Goal: Use online tool/utility: Utilize a website feature to perform a specific function

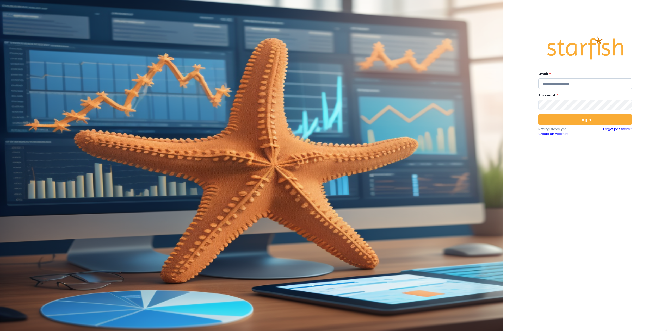
click at [560, 85] on input "email" at bounding box center [586, 83] width 94 height 10
type input "**********"
click at [572, 122] on button "Login" at bounding box center [586, 119] width 94 height 10
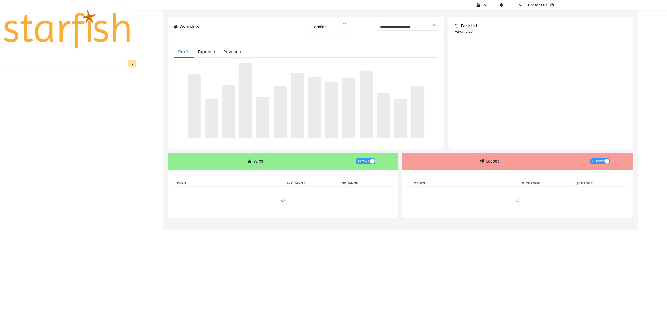
type input "********"
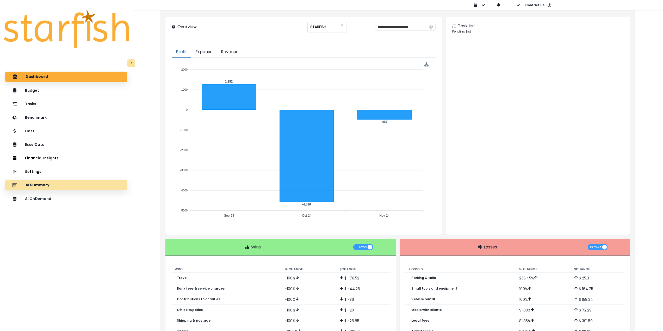
click at [80, 185] on div "AI Summary" at bounding box center [66, 185] width 114 height 11
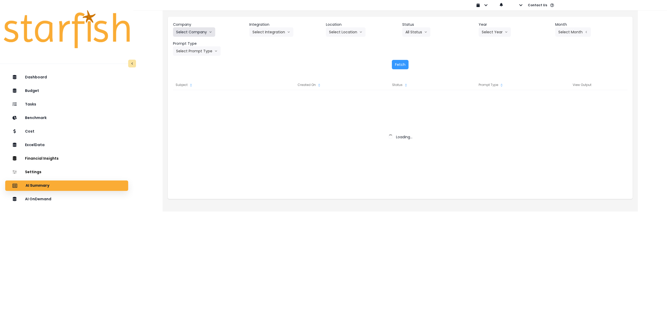
click at [196, 31] on button "Select Company" at bounding box center [194, 31] width 42 height 9
click at [188, 30] on button "Select Company" at bounding box center [194, 31] width 42 height 9
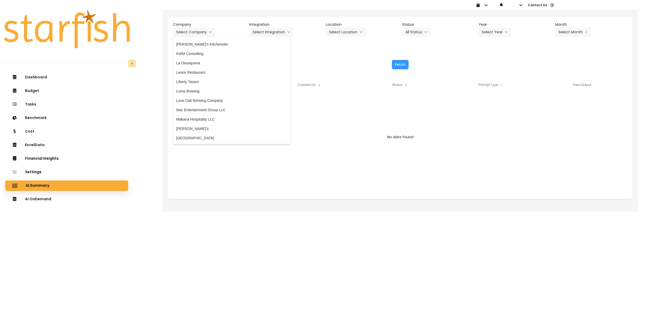
scroll to position [678, 0]
click at [212, 96] on span "Lone Oak Brewing Company" at bounding box center [231, 97] width 111 height 5
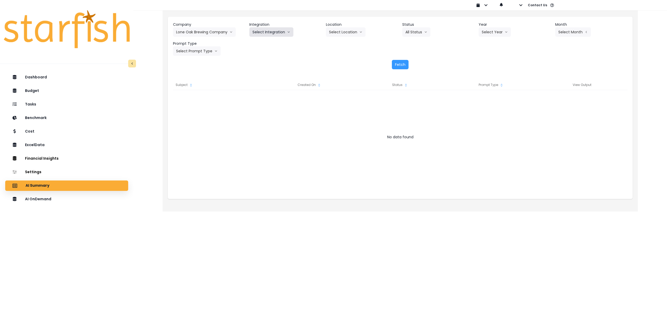
click at [271, 31] on button "Select Integration" at bounding box center [271, 31] width 44 height 9
drag, startPoint x: 266, startPoint y: 43, endPoint x: 349, endPoint y: 35, distance: 82.5
click at [267, 43] on span "Lone Oak Brewing Company, LLC" at bounding box center [280, 42] width 55 height 5
click at [353, 34] on button "Select Location" at bounding box center [346, 31] width 40 height 9
click at [341, 44] on span "All Locations" at bounding box center [339, 42] width 21 height 5
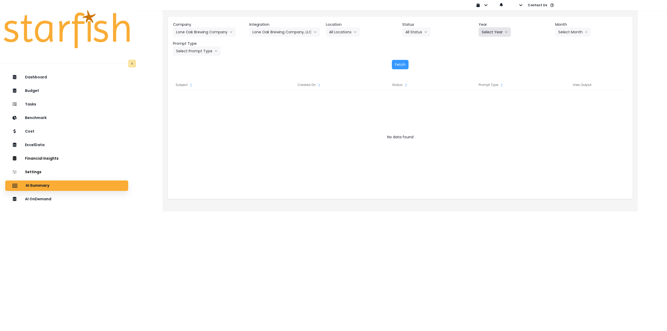
click at [497, 35] on button "Select Year" at bounding box center [495, 31] width 32 height 9
click at [489, 63] on span "2025" at bounding box center [486, 61] width 8 height 5
click at [574, 35] on button "Select Month" at bounding box center [574, 31] width 36 height 9
click at [549, 94] on li "July" at bounding box center [547, 89] width 16 height 9
click at [193, 55] on button "Select Prompt Type" at bounding box center [197, 50] width 48 height 9
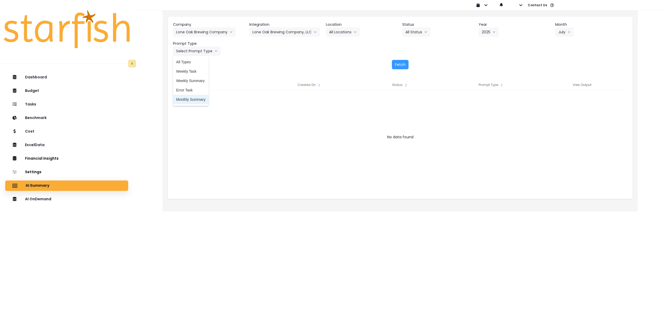
click at [194, 101] on span "Monthly Summary" at bounding box center [190, 99] width 29 height 5
click at [393, 64] on button "Fetch" at bounding box center [400, 64] width 17 height 9
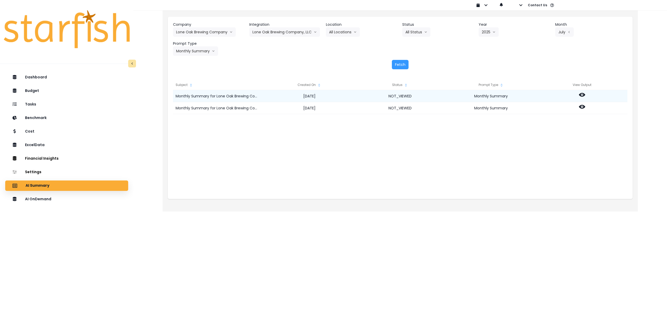
click at [581, 95] on icon at bounding box center [582, 95] width 6 height 4
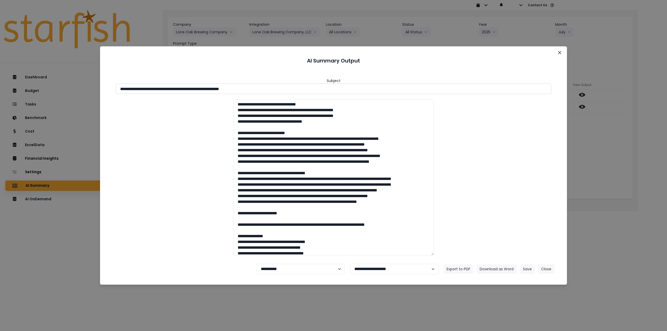
drag, startPoint x: 166, startPoint y: 88, endPoint x: 315, endPoint y: 88, distance: 149.1
click at [315, 88] on input "**********" at bounding box center [334, 89] width 436 height 10
click at [497, 268] on button "Download as Word" at bounding box center [497, 269] width 40 height 9
click at [599, 143] on div "**********" at bounding box center [333, 165] width 667 height 331
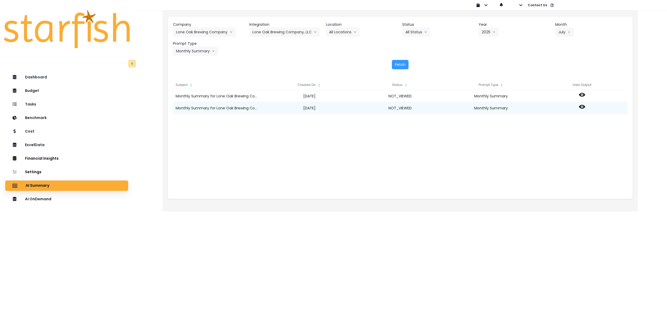
click at [583, 106] on icon at bounding box center [582, 107] width 6 height 6
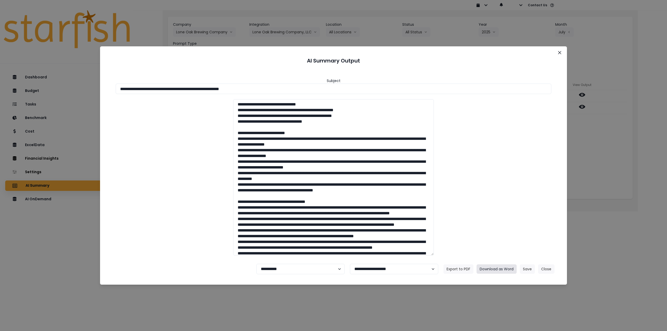
click at [502, 269] on button "Download as Word" at bounding box center [497, 269] width 40 height 9
drag, startPoint x: 560, startPoint y: 51, endPoint x: 564, endPoint y: 58, distance: 8.3
click at [560, 51] on button "Close" at bounding box center [560, 52] width 8 height 8
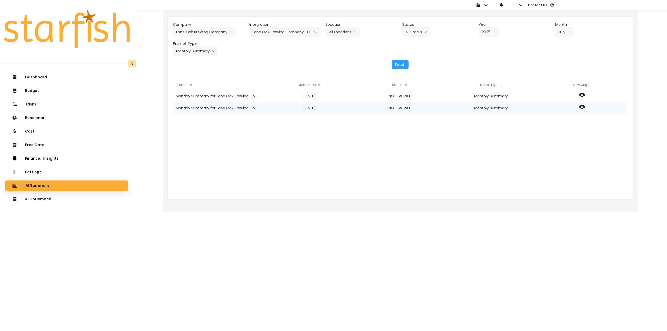
click at [580, 106] on icon at bounding box center [582, 107] width 6 height 6
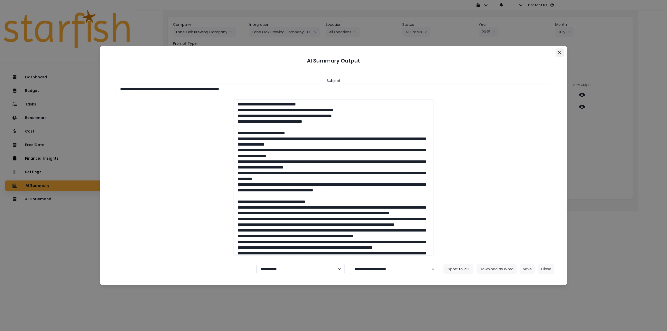
click at [556, 53] on button "Close" at bounding box center [560, 52] width 8 height 8
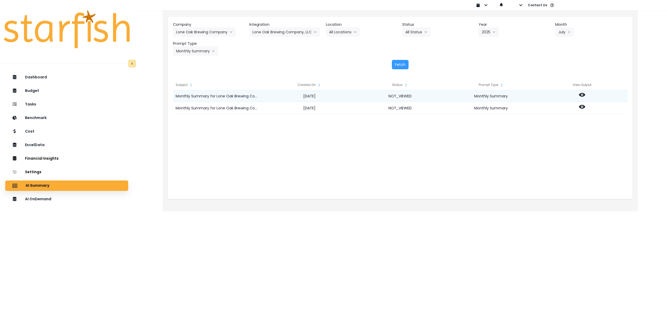
click at [582, 92] on div at bounding box center [582, 96] width 91 height 12
click at [581, 94] on icon at bounding box center [582, 95] width 6 height 4
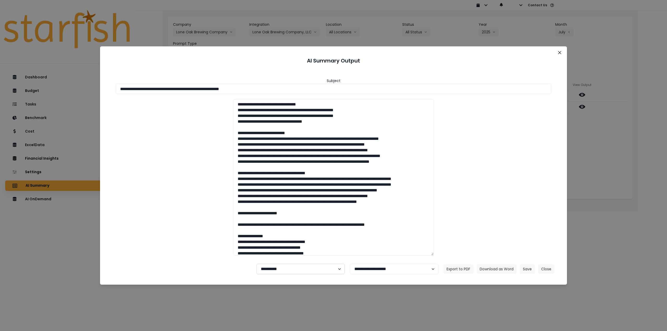
click at [291, 270] on select "**********" at bounding box center [301, 269] width 88 height 10
select select "********"
click at [257, 264] on select "**********" at bounding box center [301, 269] width 88 height 10
click at [528, 269] on button "Save" at bounding box center [527, 269] width 15 height 9
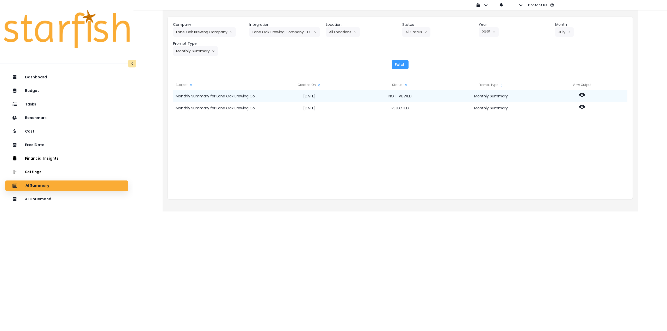
click at [584, 95] on icon at bounding box center [582, 95] width 6 height 4
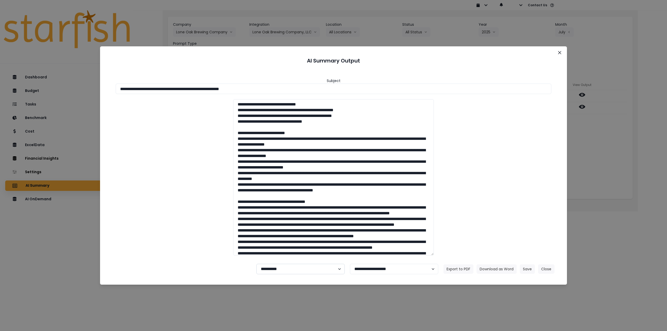
click at [304, 269] on select "**********" at bounding box center [301, 269] width 88 height 10
select select "********"
click at [257, 264] on select "**********" at bounding box center [301, 269] width 88 height 10
click at [524, 271] on button "Save" at bounding box center [527, 269] width 15 height 9
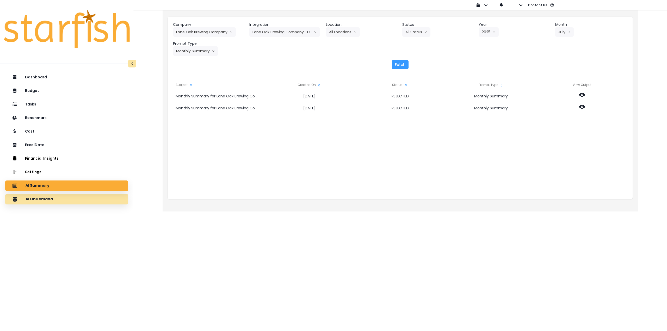
click at [68, 200] on div "AI OnDemand" at bounding box center [66, 199] width 115 height 11
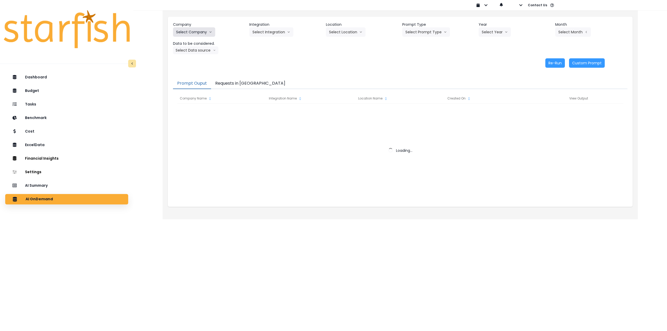
click at [197, 32] on button "Select Company" at bounding box center [194, 31] width 42 height 9
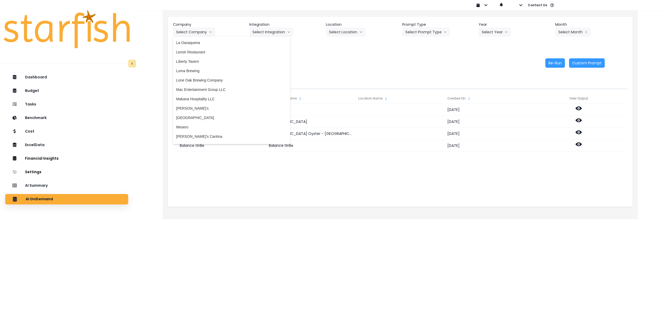
scroll to position [704, 0]
click at [202, 70] on span "Lone Oak Brewing Company" at bounding box center [231, 71] width 111 height 5
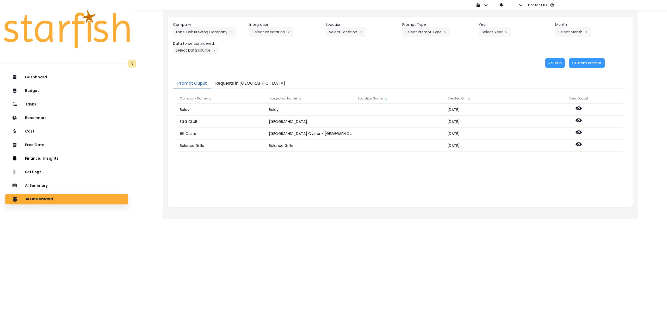
click at [273, 27] on header "Integration" at bounding box center [285, 24] width 72 height 5
click at [272, 30] on button "Select Integration" at bounding box center [271, 31] width 44 height 9
drag, startPoint x: 267, startPoint y: 41, endPoint x: 334, endPoint y: 29, distance: 68.6
click at [268, 42] on span "Lone Oak Brewing Company, LLC" at bounding box center [280, 42] width 55 height 5
click at [347, 28] on button "Select Location" at bounding box center [346, 31] width 40 height 9
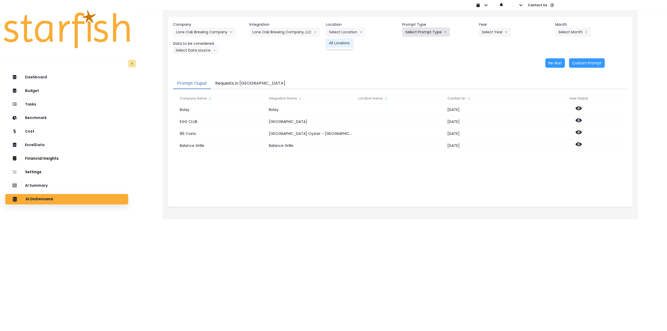
drag, startPoint x: 343, startPoint y: 42, endPoint x: 420, endPoint y: 30, distance: 77.9
click at [345, 42] on span "All Locations" at bounding box center [339, 42] width 21 height 5
click at [437, 27] on button "Select Prompt Type" at bounding box center [426, 31] width 48 height 9
click at [422, 70] on span "Monthly Summary" at bounding box center [420, 71] width 29 height 5
click at [499, 29] on button "Select Year" at bounding box center [495, 31] width 32 height 9
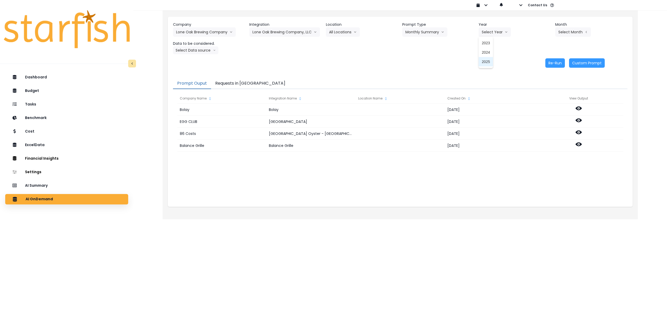
drag, startPoint x: 486, startPoint y: 65, endPoint x: 508, endPoint y: 59, distance: 22.5
click at [487, 65] on li "2025" at bounding box center [486, 61] width 14 height 9
click at [578, 35] on button "Select Month" at bounding box center [574, 31] width 36 height 9
drag, startPoint x: 546, startPoint y: 88, endPoint x: 534, endPoint y: 88, distance: 11.7
click at [546, 89] on span "July" at bounding box center [547, 89] width 10 height 5
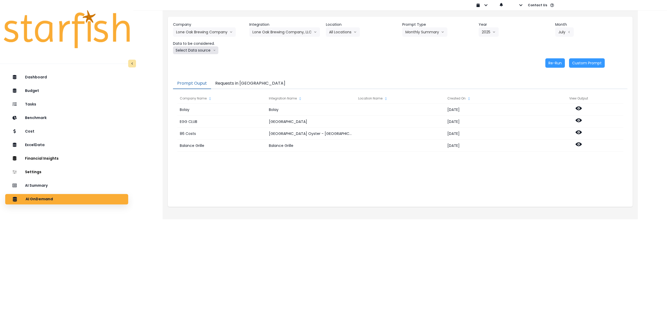
click at [199, 52] on button "Select Data source" at bounding box center [195, 50] width 45 height 8
click at [198, 59] on span "Comparison overtime" at bounding box center [193, 60] width 35 height 5
click at [557, 62] on button "Re-Run" at bounding box center [556, 62] width 20 height 9
click at [205, 53] on button "Comparison overtime" at bounding box center [198, 50] width 51 height 8
click at [195, 73] on li "Location Analysis" at bounding box center [193, 69] width 41 height 9
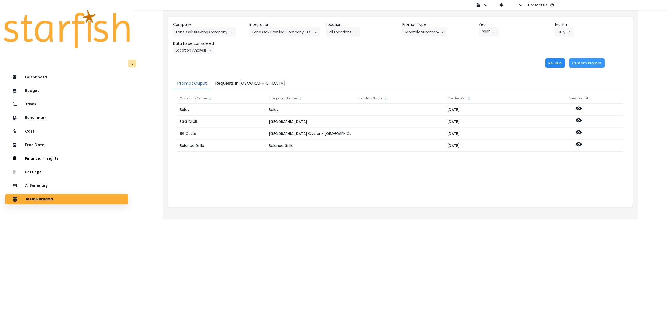
click at [554, 62] on button "Re-Run" at bounding box center [556, 62] width 20 height 9
click at [65, 183] on div "AI Summary" at bounding box center [66, 185] width 115 height 11
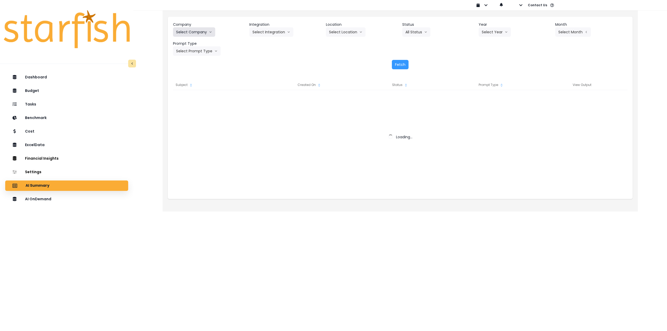
click at [186, 33] on button "Select Company" at bounding box center [194, 31] width 42 height 9
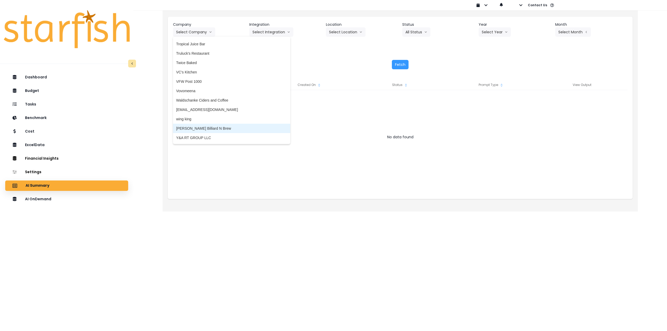
click at [215, 127] on span "[PERSON_NAME] Billiard N Brew" at bounding box center [231, 128] width 111 height 5
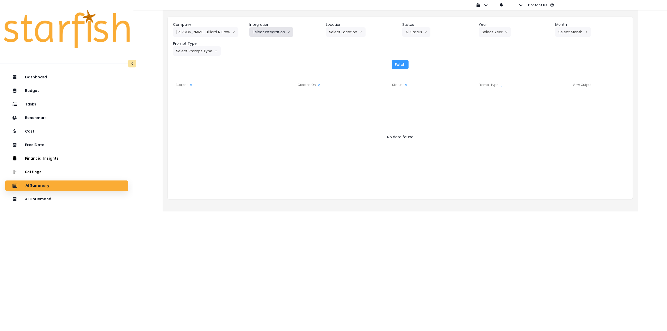
click at [277, 30] on button "Select Integration" at bounding box center [271, 31] width 44 height 9
click at [268, 44] on span "Quickbooks" at bounding box center [262, 42] width 19 height 5
click at [339, 35] on button "Select Location" at bounding box center [346, 31] width 40 height 9
click at [339, 44] on span "All Locations" at bounding box center [339, 42] width 21 height 5
click at [481, 33] on button "Select Year" at bounding box center [495, 31] width 32 height 9
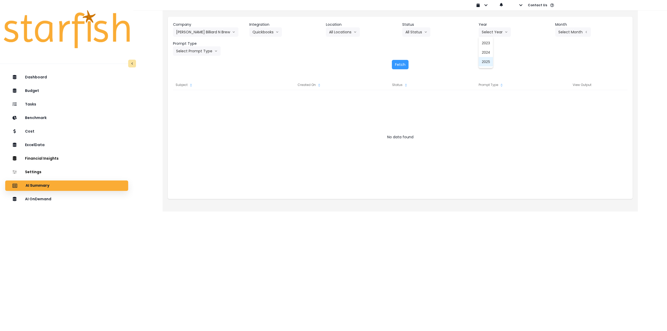
click at [481, 63] on li "2025" at bounding box center [486, 61] width 14 height 9
click at [564, 34] on button "Select Month" at bounding box center [574, 31] width 36 height 9
click at [543, 99] on span "Aug" at bounding box center [547, 99] width 10 height 5
click at [194, 53] on button "Select Prompt Type" at bounding box center [197, 50] width 48 height 9
click at [186, 100] on span "Monthly Summary" at bounding box center [190, 99] width 29 height 5
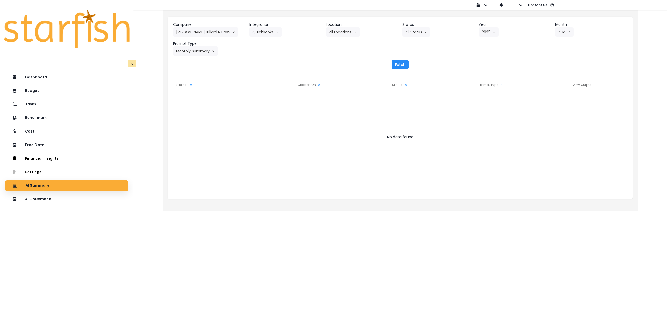
click at [398, 65] on button "Fetch" at bounding box center [400, 64] width 17 height 9
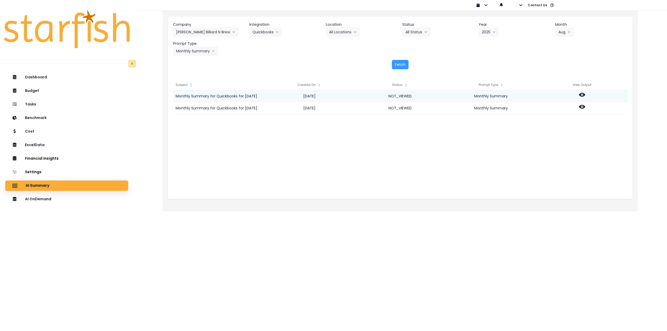
click at [582, 95] on icon at bounding box center [582, 95] width 6 height 6
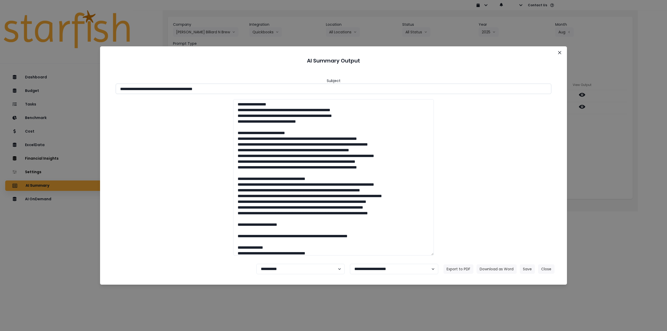
drag, startPoint x: 199, startPoint y: 88, endPoint x: 280, endPoint y: 93, distance: 82.1
click at [276, 91] on input "**********" at bounding box center [334, 89] width 436 height 10
click at [498, 267] on button "Download as Word" at bounding box center [497, 269] width 40 height 9
drag, startPoint x: 637, startPoint y: 172, endPoint x: 623, endPoint y: 160, distance: 18.3
click at [637, 172] on div "**********" at bounding box center [333, 165] width 667 height 331
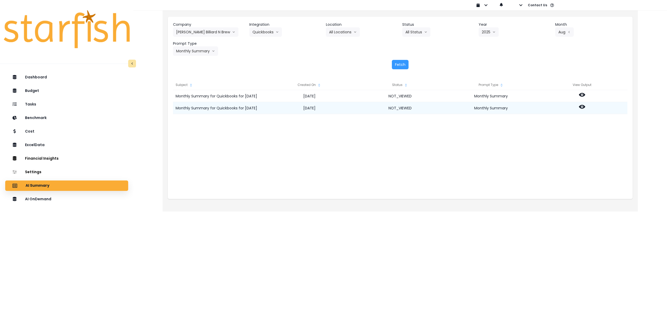
click at [583, 109] on icon at bounding box center [582, 107] width 6 height 6
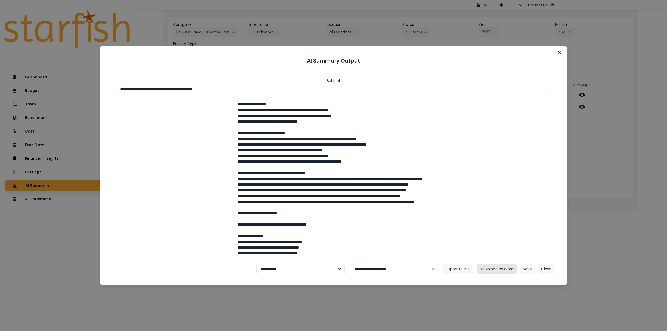
click at [502, 268] on button "Download as Word" at bounding box center [497, 269] width 40 height 9
click at [557, 52] on button "Close" at bounding box center [560, 52] width 8 height 8
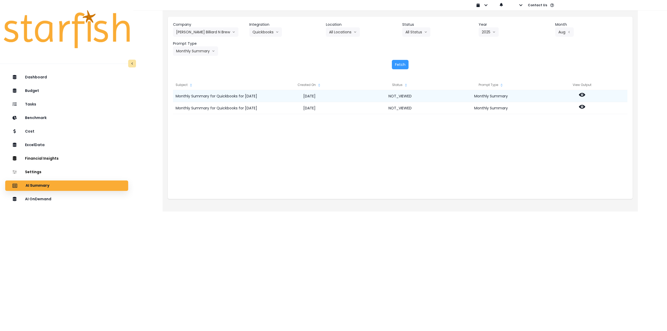
click at [583, 96] on icon at bounding box center [582, 95] width 6 height 4
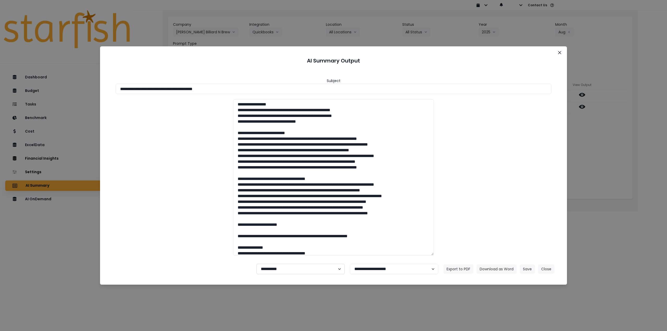
click at [265, 269] on select "**********" at bounding box center [301, 269] width 88 height 10
select select "********"
click at [257, 264] on select "**********" at bounding box center [301, 269] width 88 height 10
click at [523, 268] on button "Save" at bounding box center [527, 269] width 15 height 9
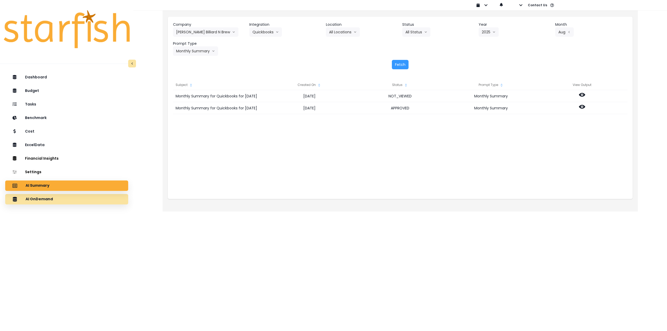
click at [63, 200] on div "AI OnDemand" at bounding box center [66, 199] width 115 height 11
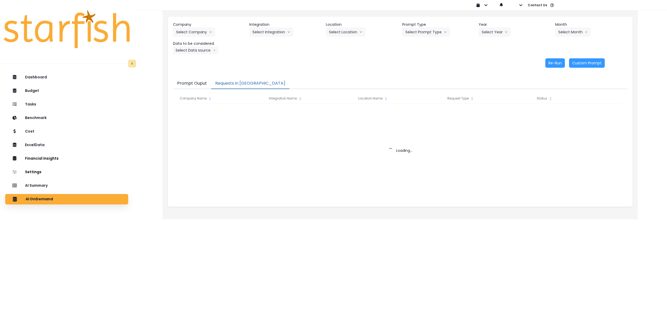
click at [235, 81] on button "Requests in [GEOGRAPHIC_DATA]" at bounding box center [250, 83] width 78 height 11
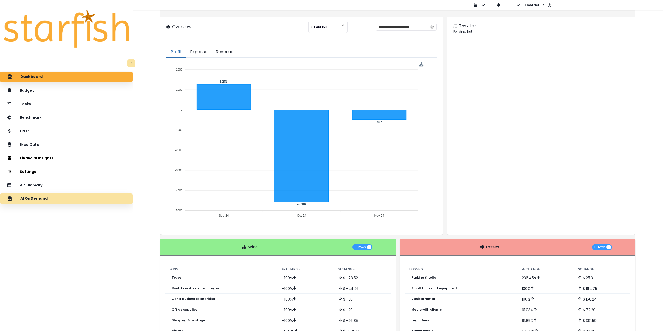
click at [60, 200] on div "AI OnDemand" at bounding box center [66, 198] width 124 height 11
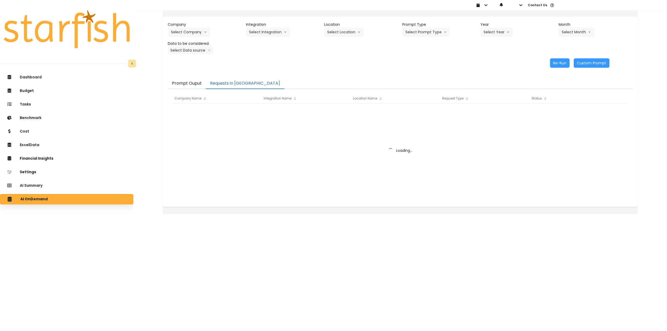
click at [230, 84] on button "Requests in [GEOGRAPHIC_DATA]" at bounding box center [245, 83] width 78 height 11
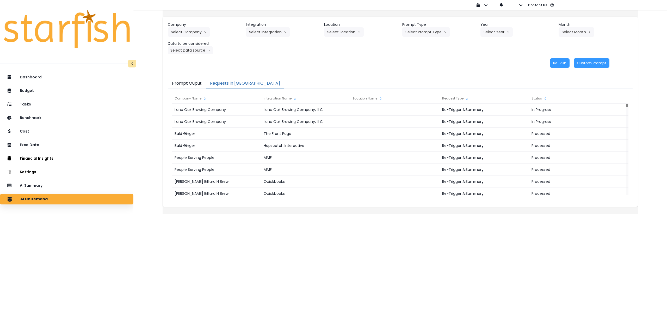
click at [184, 85] on button "Prompt Ouput" at bounding box center [187, 83] width 38 height 11
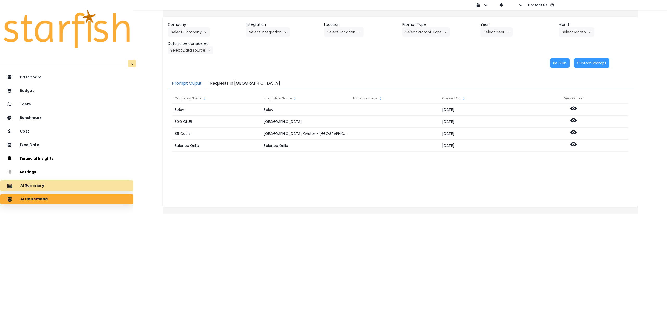
click at [90, 188] on div "AI Summary" at bounding box center [66, 185] width 125 height 11
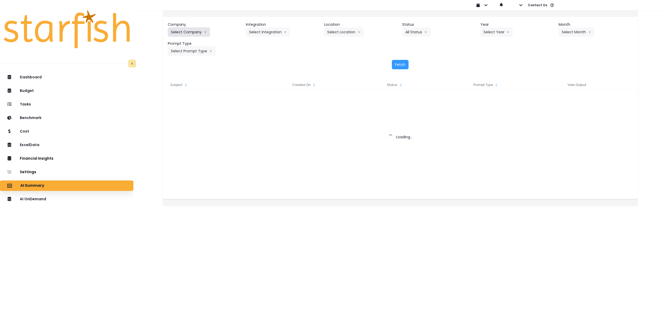
click at [196, 35] on button "Select Company" at bounding box center [189, 31] width 42 height 9
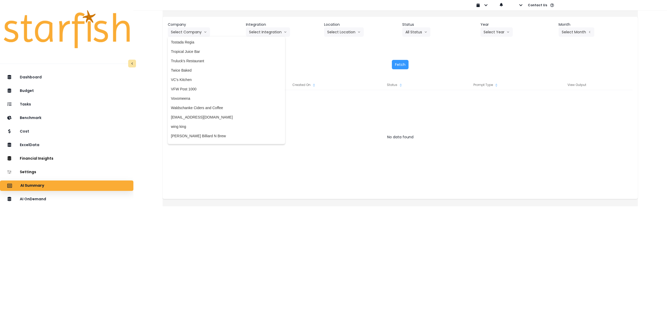
scroll to position [1275, 0]
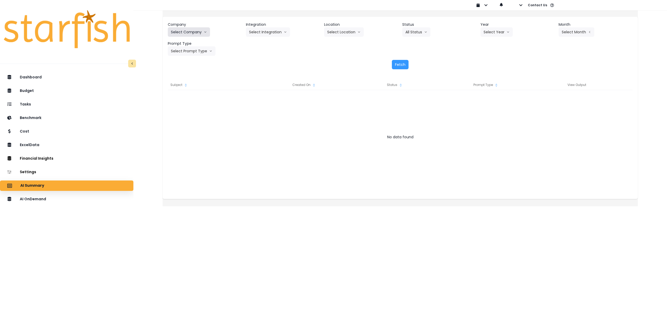
click at [202, 31] on button "Select Company" at bounding box center [189, 31] width 42 height 9
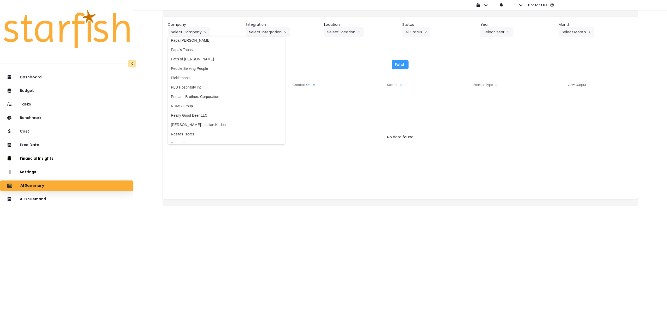
scroll to position [910, 0]
click at [211, 69] on span "People Serving People" at bounding box center [226, 71] width 111 height 5
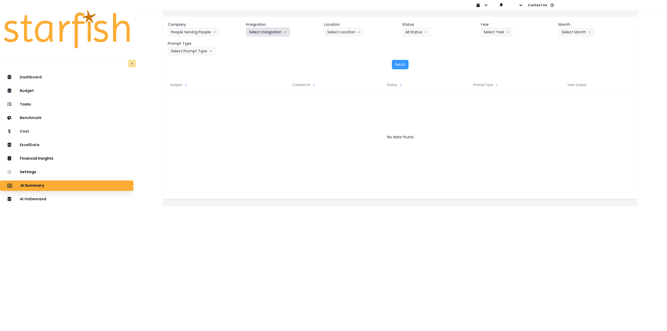
click at [272, 31] on button "Select Integration" at bounding box center [268, 31] width 44 height 9
click at [262, 43] on span "MMF" at bounding box center [255, 42] width 13 height 5
click at [348, 29] on button "Select Location" at bounding box center [344, 31] width 40 height 9
click at [345, 42] on span "All Locations" at bounding box center [347, 42] width 41 height 5
click at [496, 33] on button "Select Year" at bounding box center [497, 31] width 32 height 9
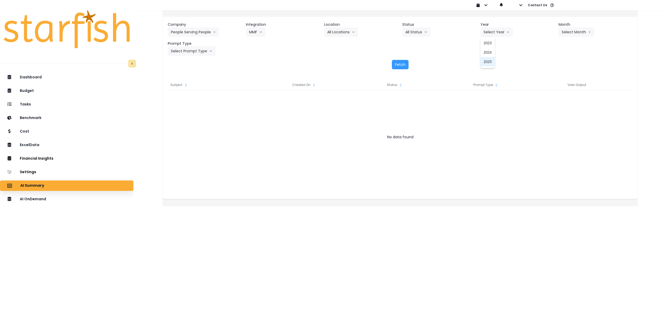
click at [486, 64] on span "2025" at bounding box center [488, 61] width 8 height 5
click at [564, 36] on button "Select Month" at bounding box center [577, 31] width 36 height 9
click at [546, 101] on span "Aug" at bounding box center [551, 99] width 10 height 5
click at [191, 53] on button "Select Prompt Type" at bounding box center [192, 50] width 48 height 9
drag, startPoint x: 191, startPoint y: 101, endPoint x: 216, endPoint y: 99, distance: 25.4
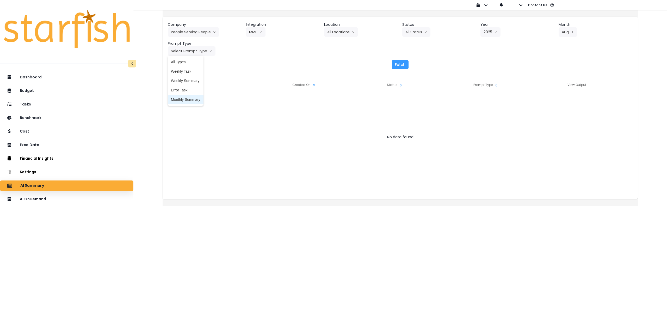
click at [191, 101] on span "Monthly Summary" at bounding box center [185, 99] width 29 height 5
click at [398, 65] on button "Fetch" at bounding box center [400, 64] width 17 height 9
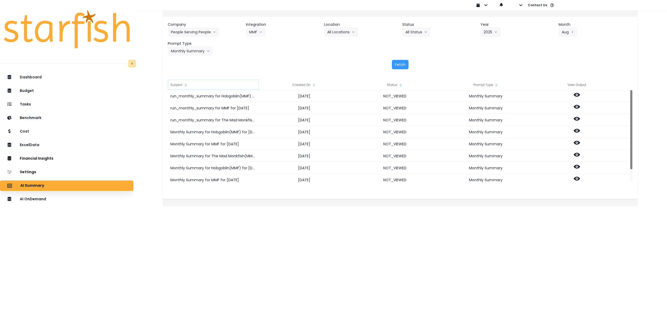
click at [186, 86] on div "Subject" at bounding box center [213, 85] width 91 height 10
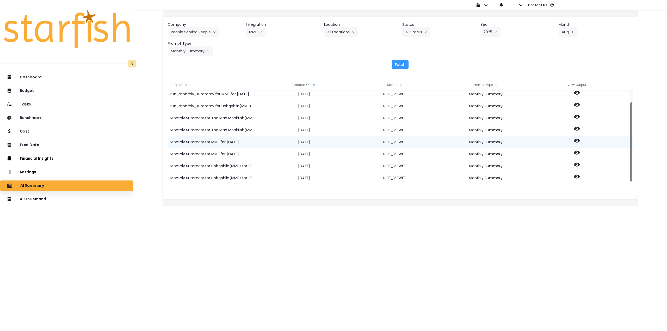
click at [580, 142] on icon at bounding box center [577, 141] width 6 height 4
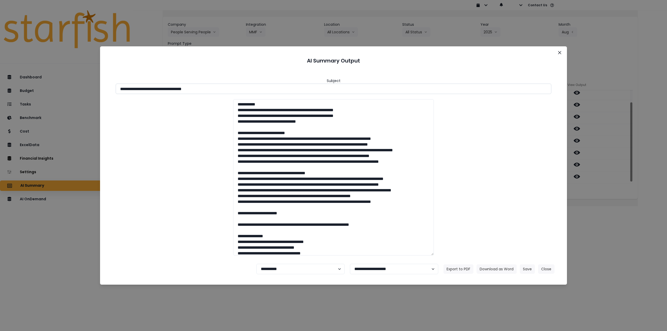
drag, startPoint x: 167, startPoint y: 90, endPoint x: 254, endPoint y: 87, distance: 86.6
click at [253, 87] on input "**********" at bounding box center [334, 89] width 436 height 10
click at [485, 270] on button "Download as Word" at bounding box center [497, 269] width 40 height 9
click at [638, 200] on div "**********" at bounding box center [333, 165] width 667 height 331
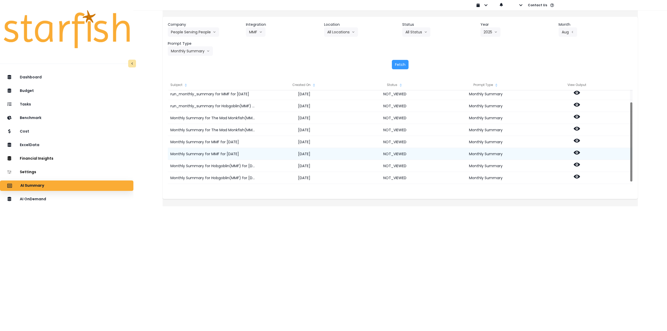
click at [580, 151] on icon at bounding box center [577, 153] width 6 height 4
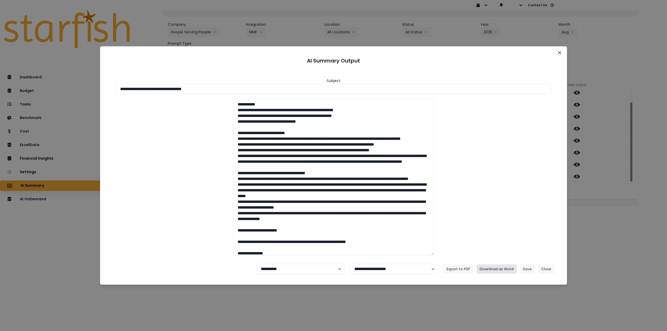
click at [498, 270] on button "Download as Word" at bounding box center [497, 269] width 40 height 9
